Goal: Task Accomplishment & Management: Complete application form

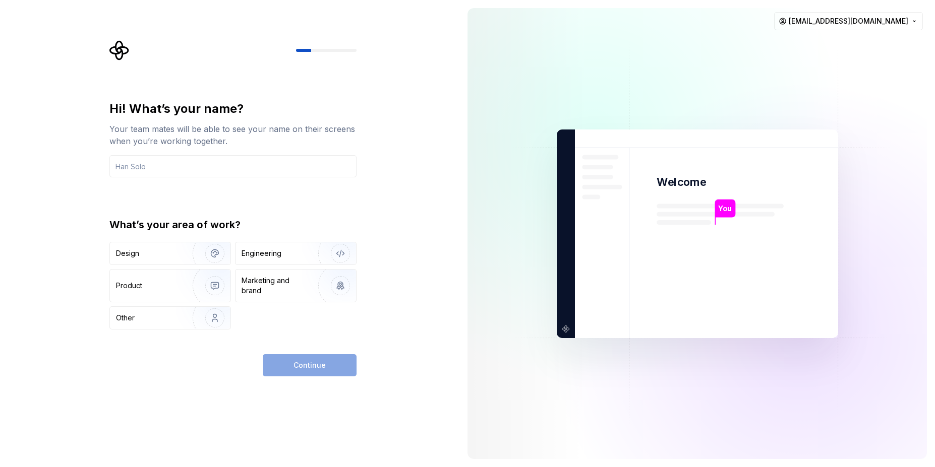
click at [430, 171] on div "Hi! What’s your name? Your team mates will be able to see your name on their sc…" at bounding box center [229, 233] width 459 height 467
click at [157, 256] on div "Design" at bounding box center [148, 254] width 64 height 10
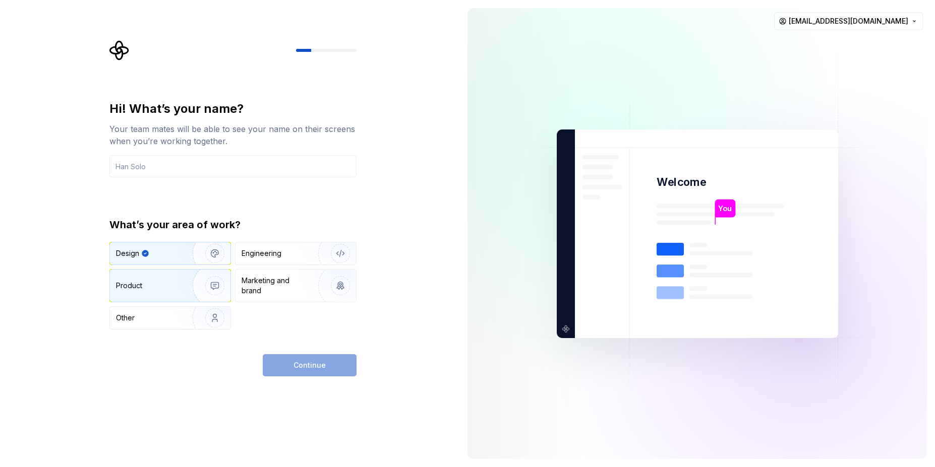
click at [156, 281] on div "Product" at bounding box center [149, 286] width 67 height 10
click at [170, 258] on div "Design" at bounding box center [148, 254] width 64 height 10
click at [219, 170] on input "text" at bounding box center [232, 166] width 247 height 22
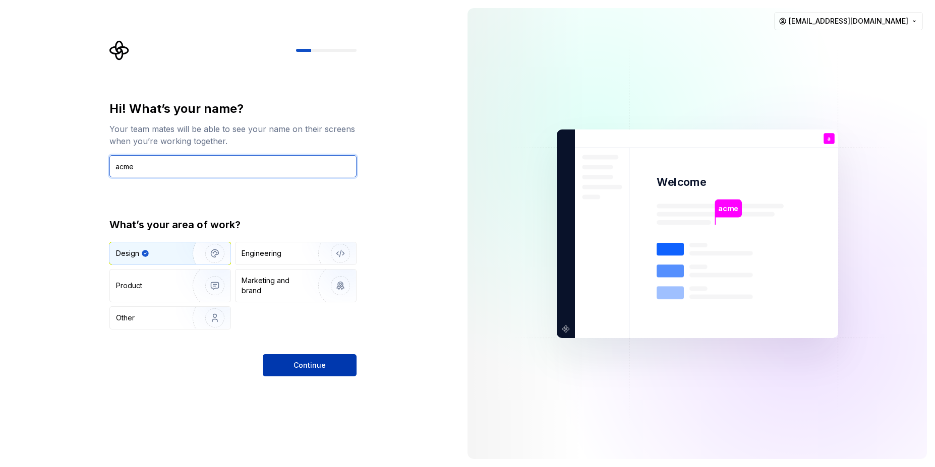
type input "acme"
click at [337, 361] on button "Continue" at bounding box center [310, 365] width 94 height 22
